Goal: Information Seeking & Learning: Learn about a topic

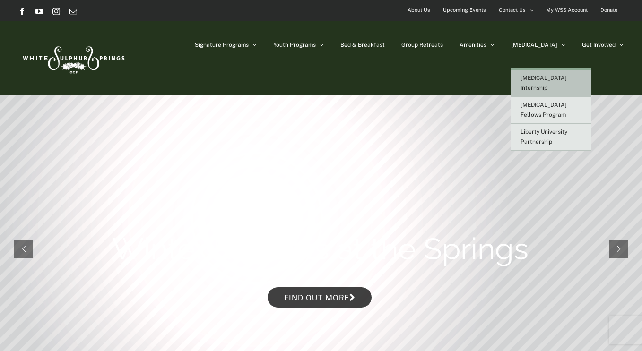
click at [566, 80] on span "[MEDICAL_DATA] Internship" at bounding box center [543, 83] width 46 height 17
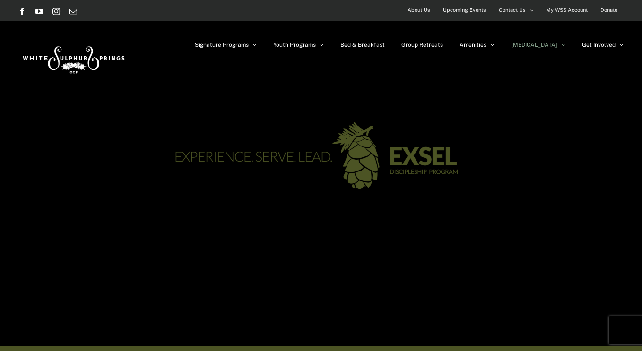
click at [417, 8] on span "About Us" at bounding box center [418, 10] width 23 height 14
